Goal: Task Accomplishment & Management: Manage account settings

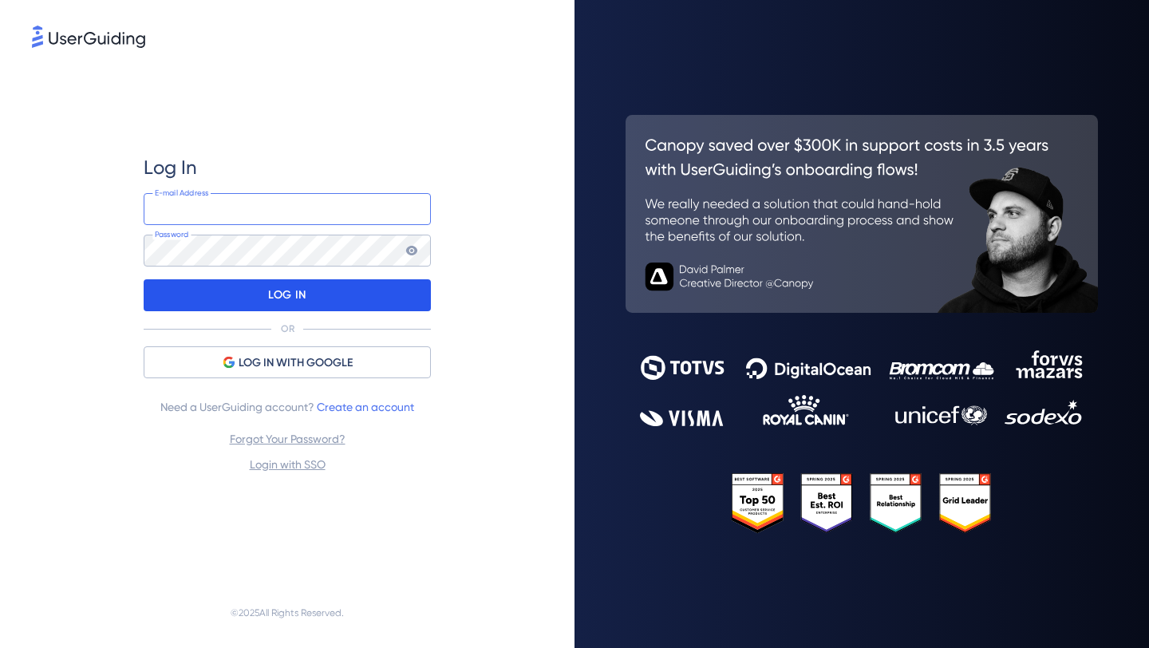
type input "[PERSON_NAME][EMAIL_ADDRESS][PERSON_NAME][DOMAIN_NAME]"
click at [373, 301] on div "LOG IN" at bounding box center [287, 295] width 287 height 32
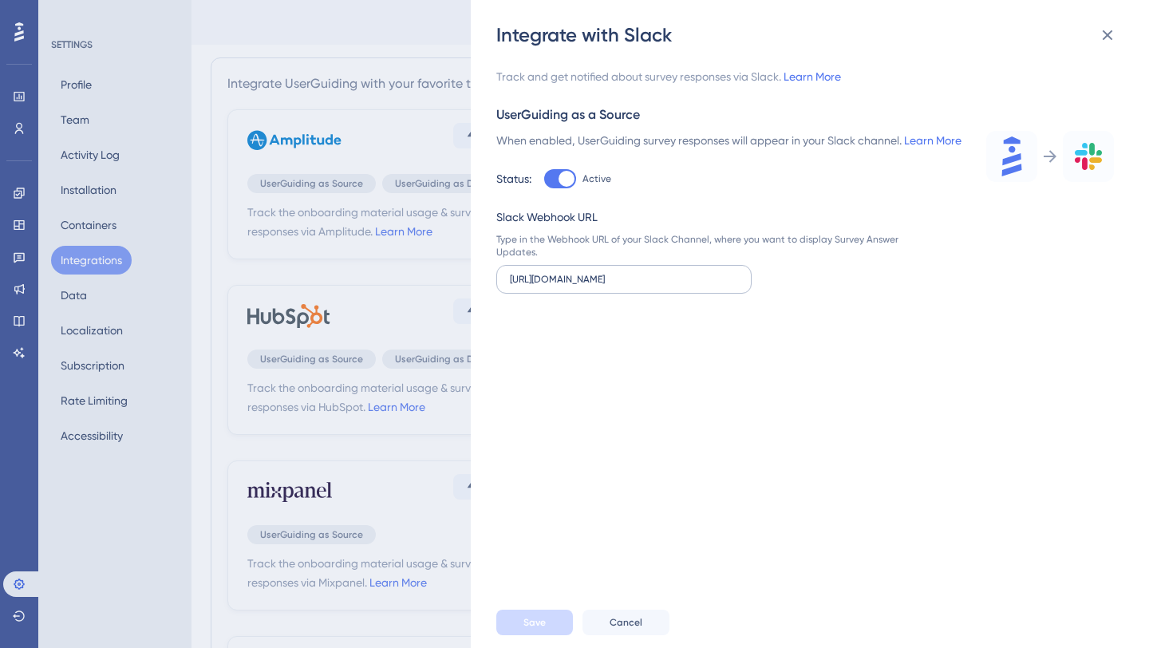
click at [670, 294] on label "[URL][DOMAIN_NAME]" at bounding box center [623, 279] width 255 height 29
click at [670, 285] on input "[URL][DOMAIN_NAME]" at bounding box center [624, 279] width 228 height 11
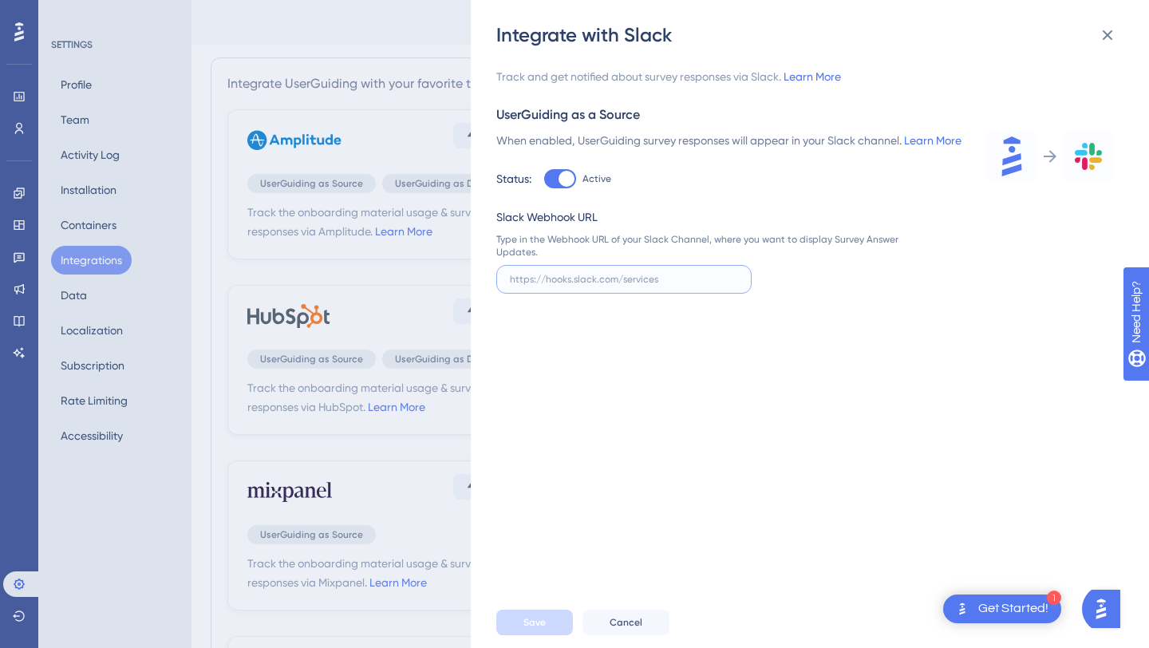
paste input "[URL][DOMAIN_NAME]"
type input "[URL][DOMAIN_NAME]"
click at [648, 615] on button "Cancel" at bounding box center [625, 622] width 87 height 26
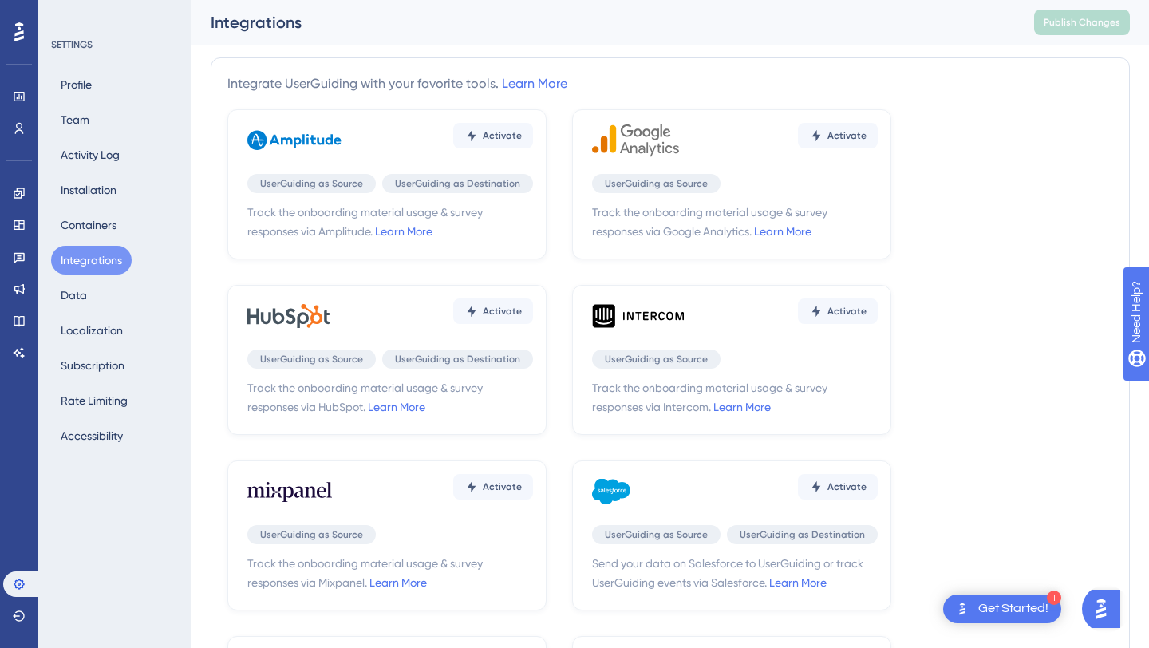
scroll to position [442, 0]
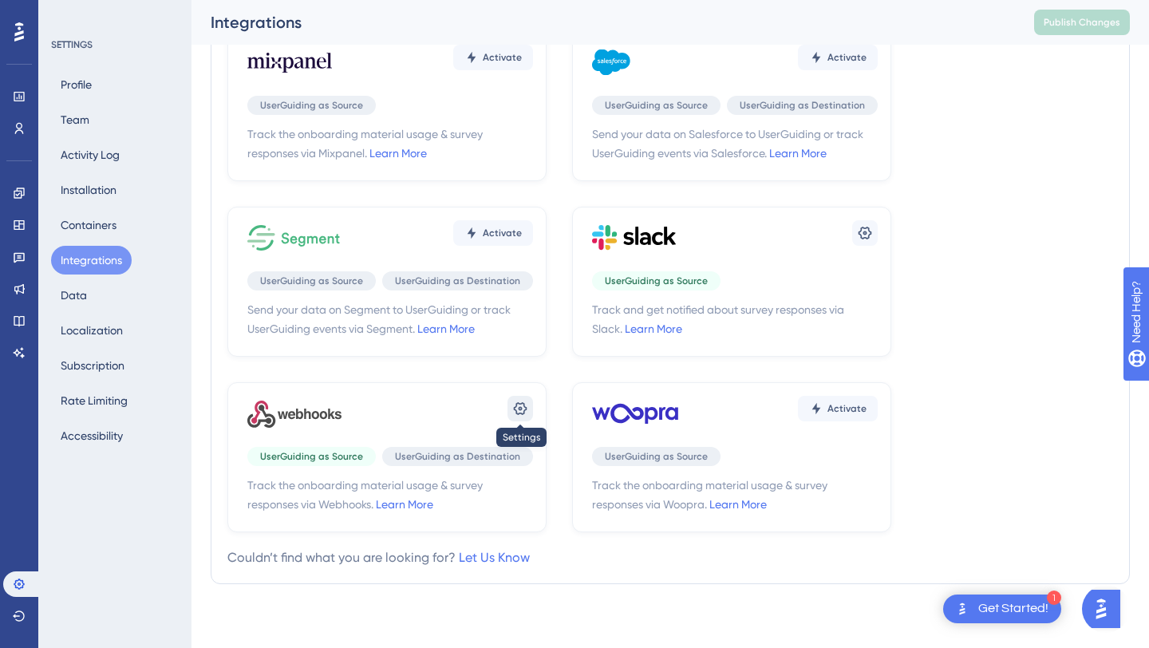
click at [852, 246] on button at bounding box center [865, 233] width 26 height 26
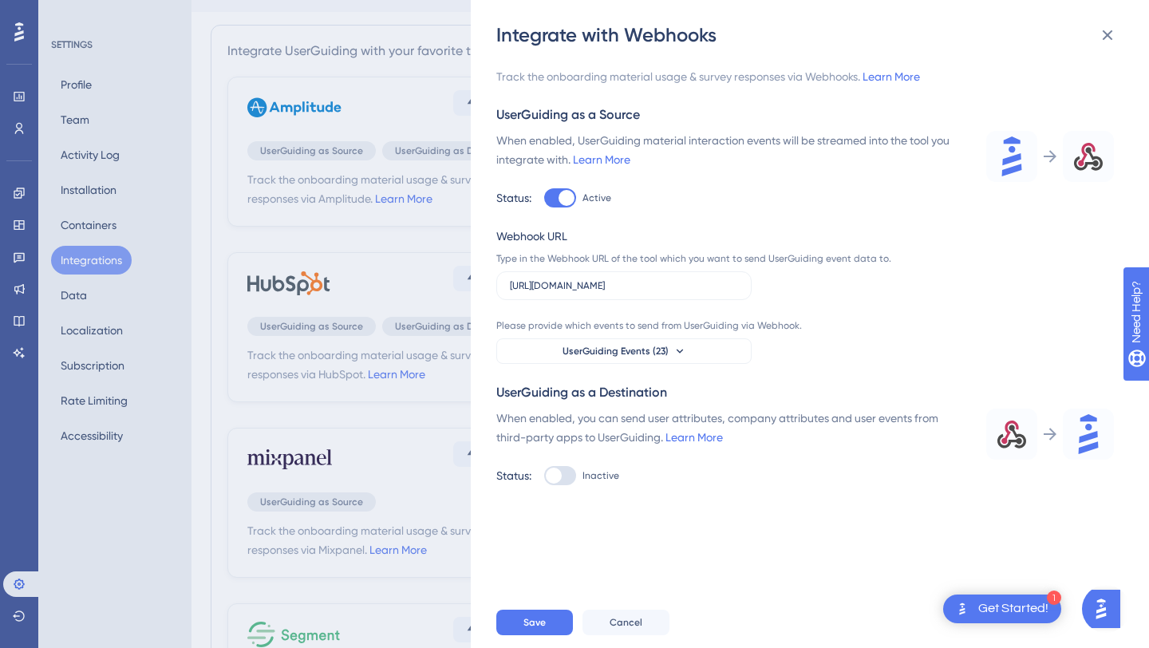
scroll to position [37, 0]
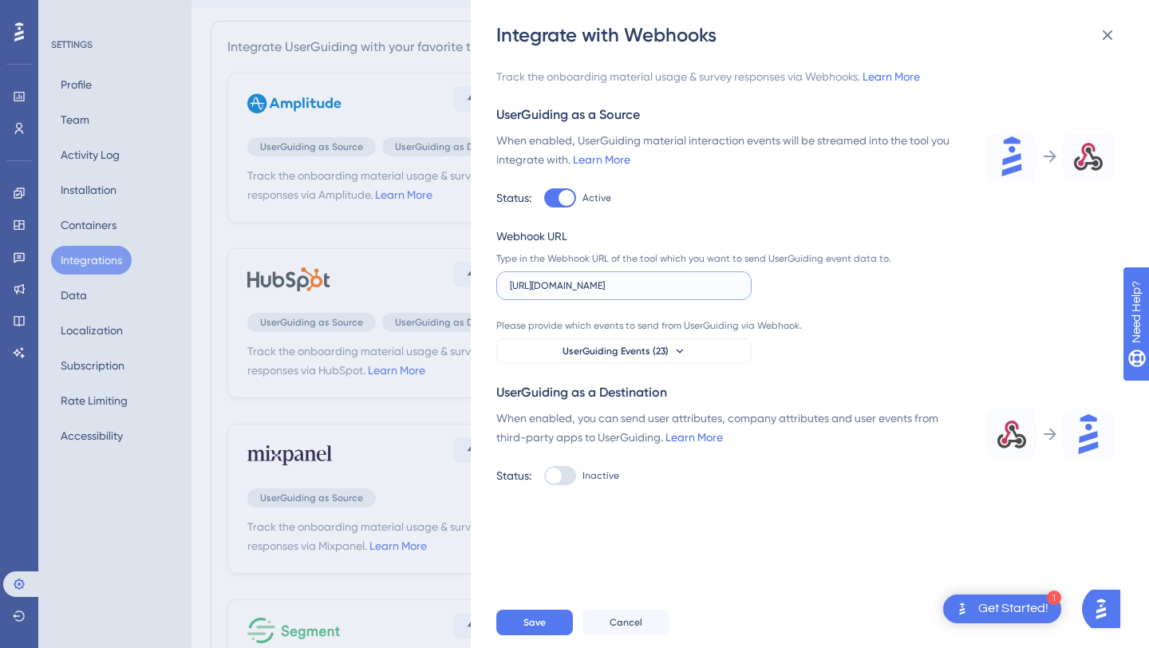
click at [702, 282] on input "[URL][DOMAIN_NAME]" at bounding box center [624, 285] width 228 height 11
paste input "[URL][DOMAIN_NAME]"
type input "[URL][DOMAIN_NAME]"
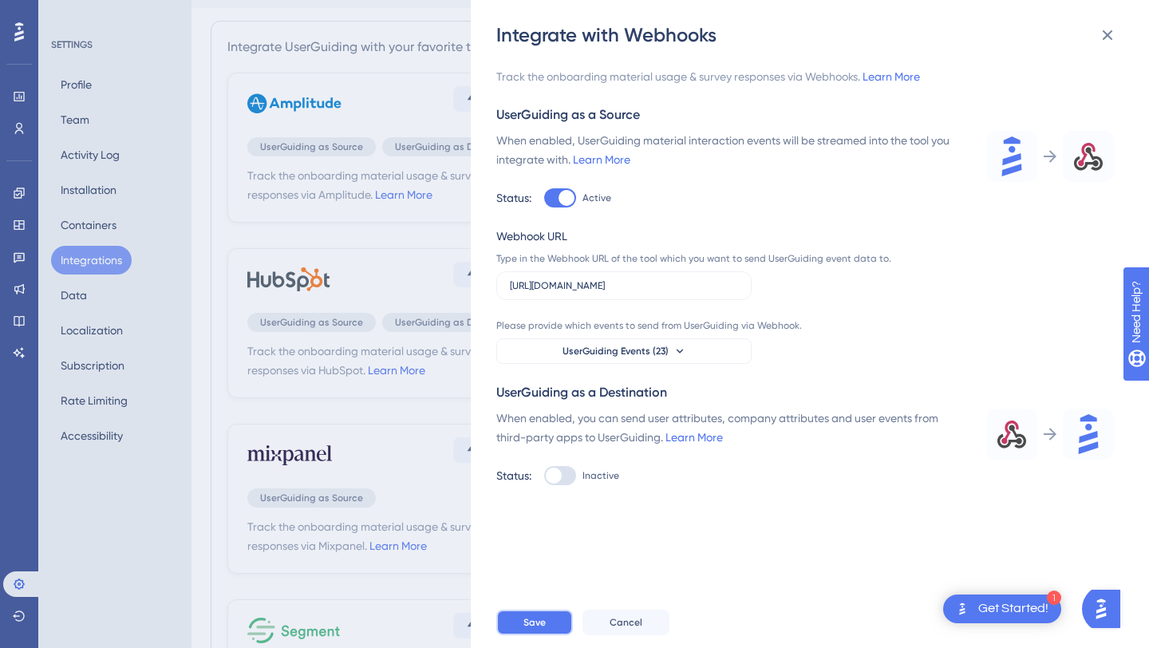
click at [536, 622] on span "Save" at bounding box center [534, 622] width 22 height 13
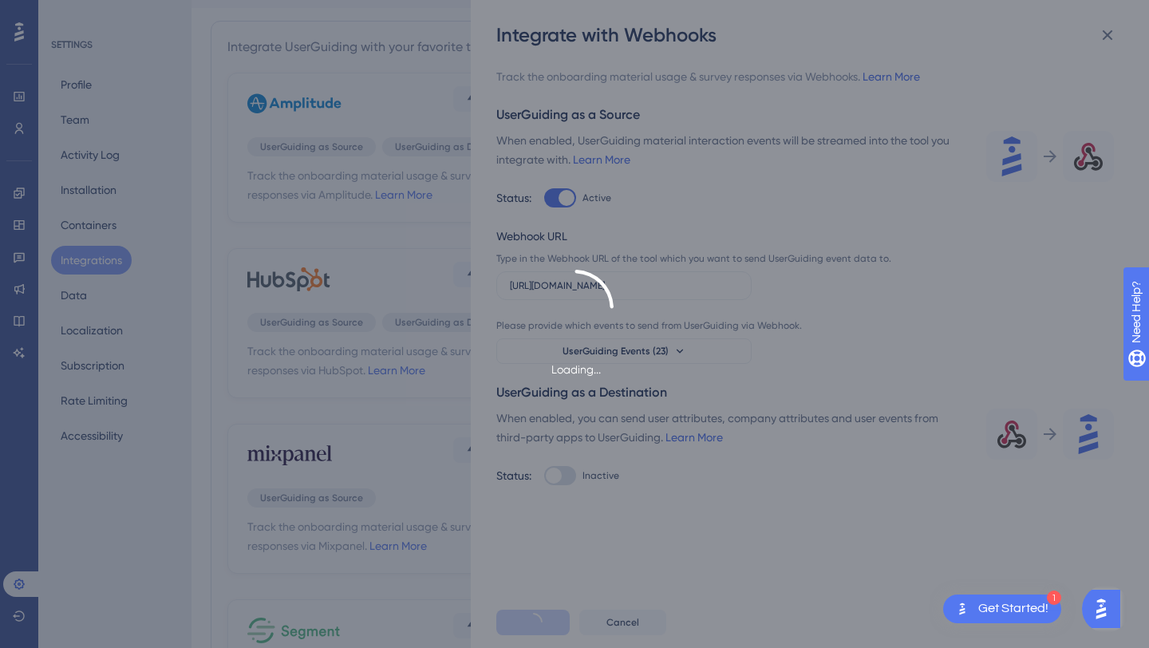
scroll to position [0, 0]
